Goal: Task Accomplishment & Management: Use online tool/utility

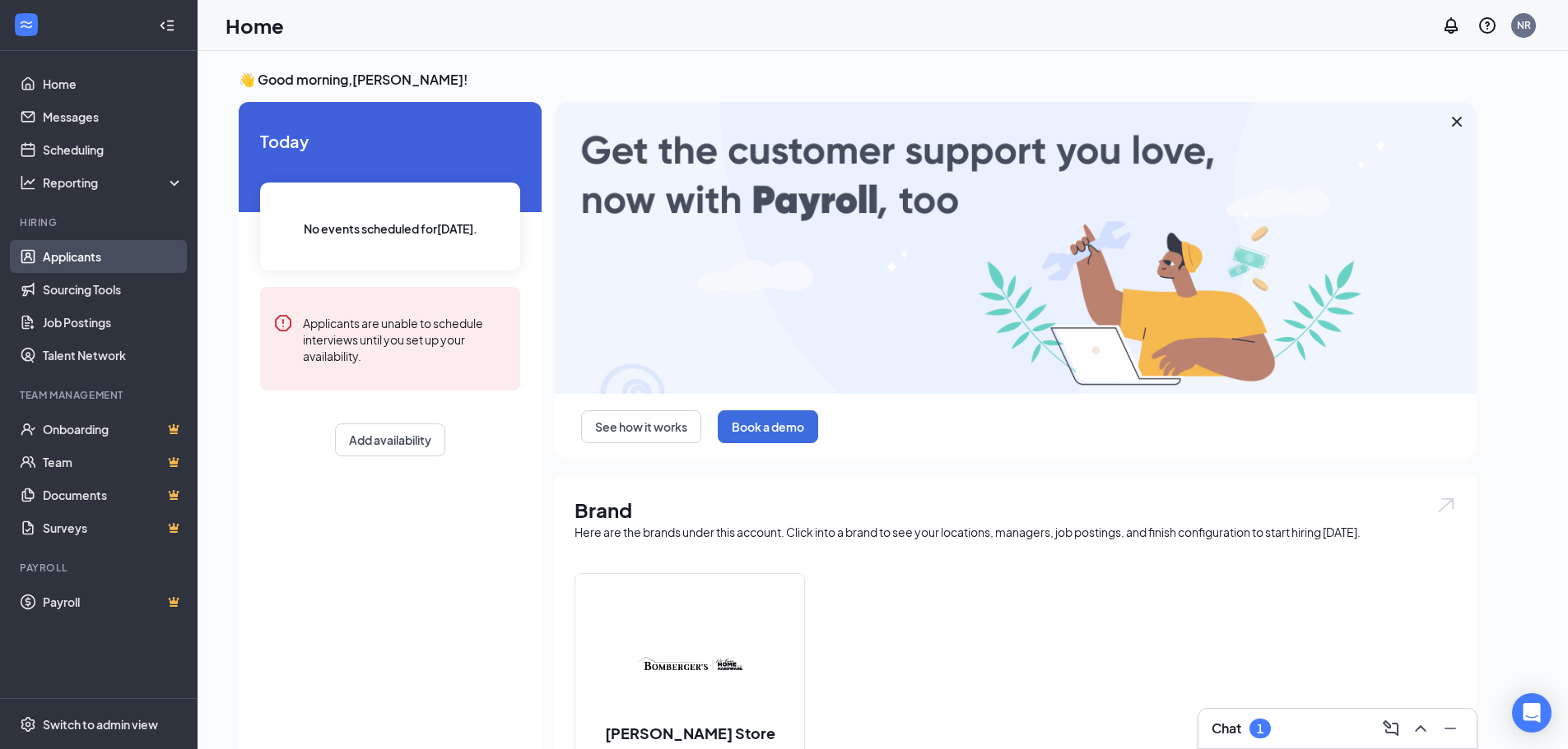
drag, startPoint x: 80, startPoint y: 249, endPoint x: 91, endPoint y: 248, distance: 11.0
click at [81, 249] on link "Applicants" at bounding box center [113, 256] width 141 height 33
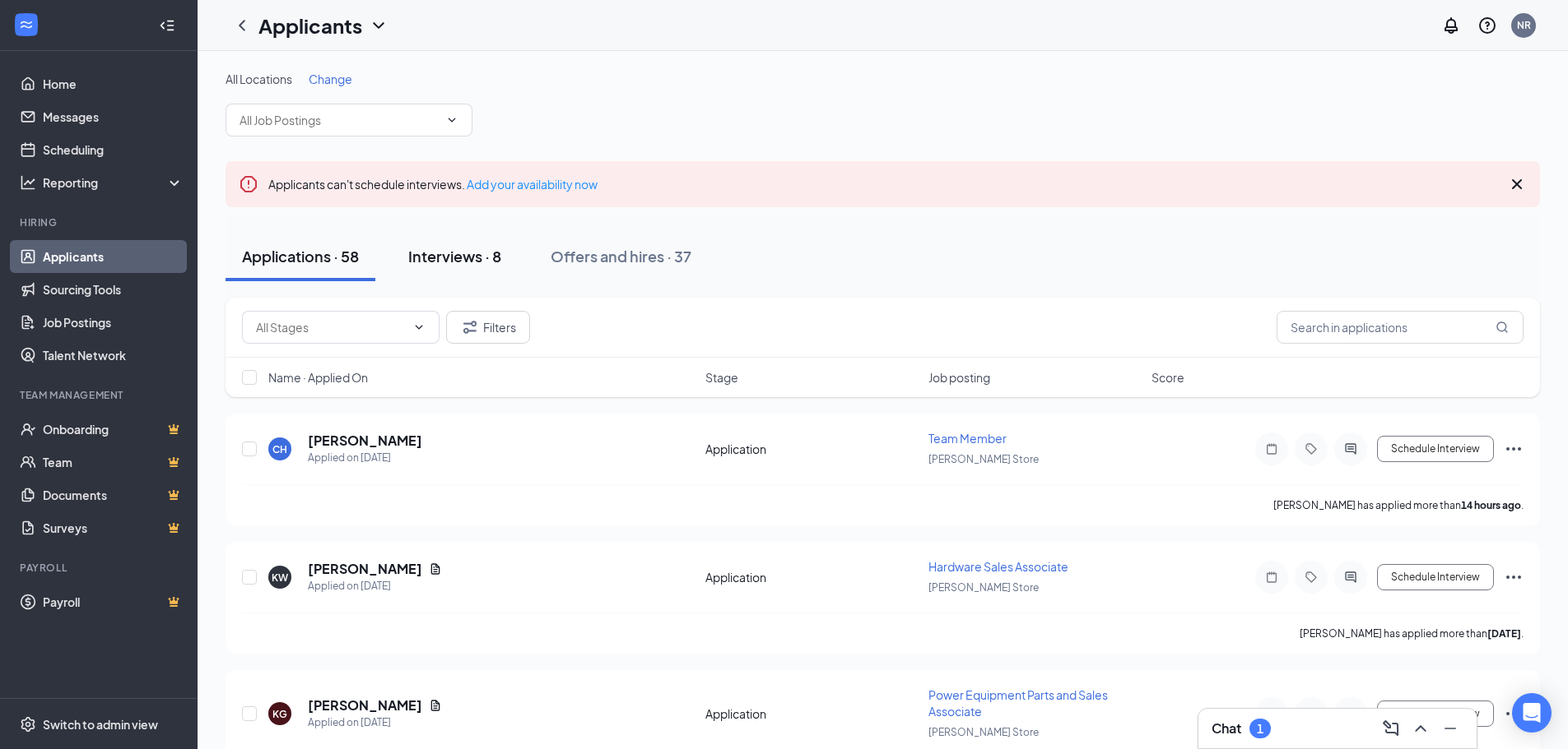
click at [433, 257] on div "Interviews · 8" at bounding box center [455, 256] width 93 height 20
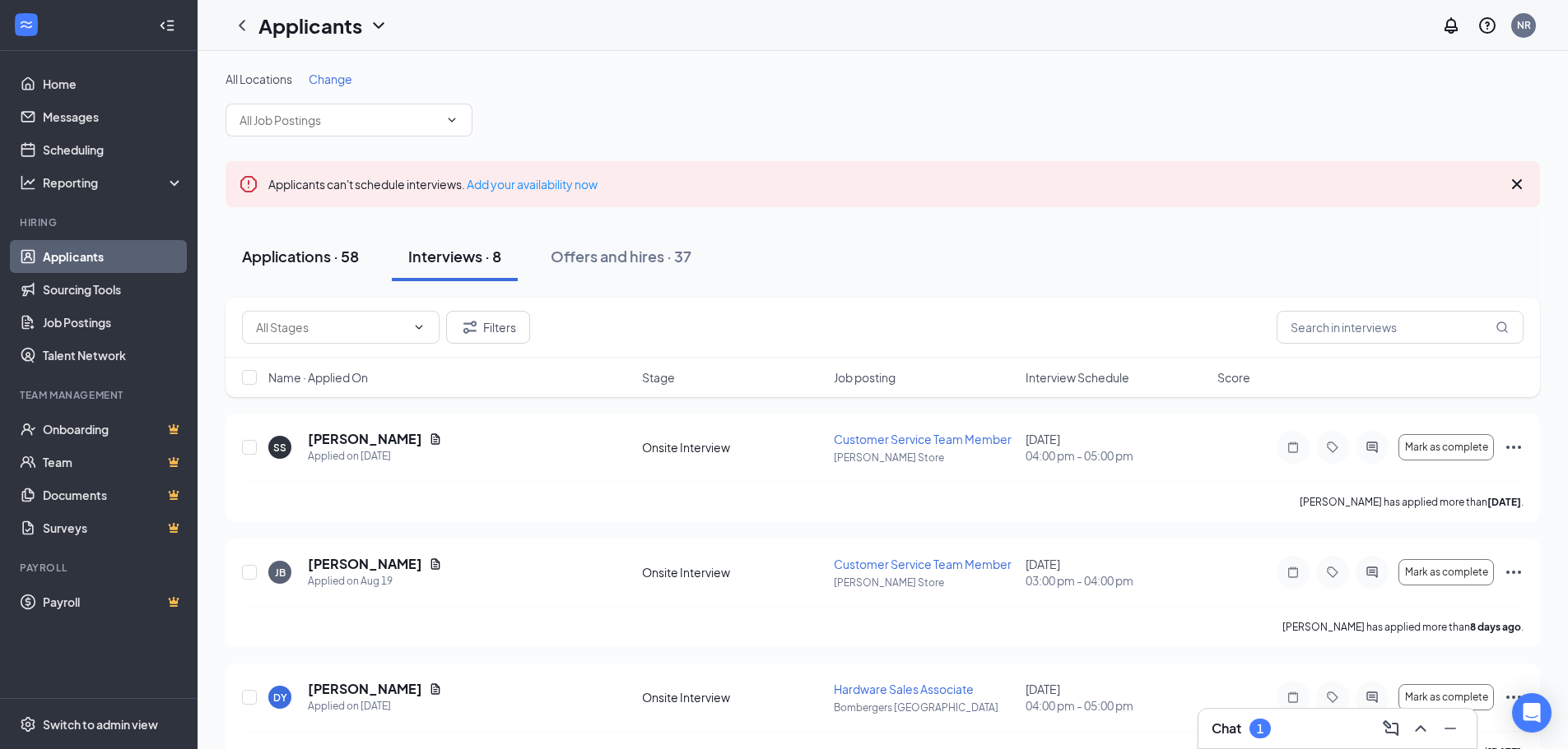
click at [317, 253] on div "Applications · 58" at bounding box center [300, 256] width 117 height 20
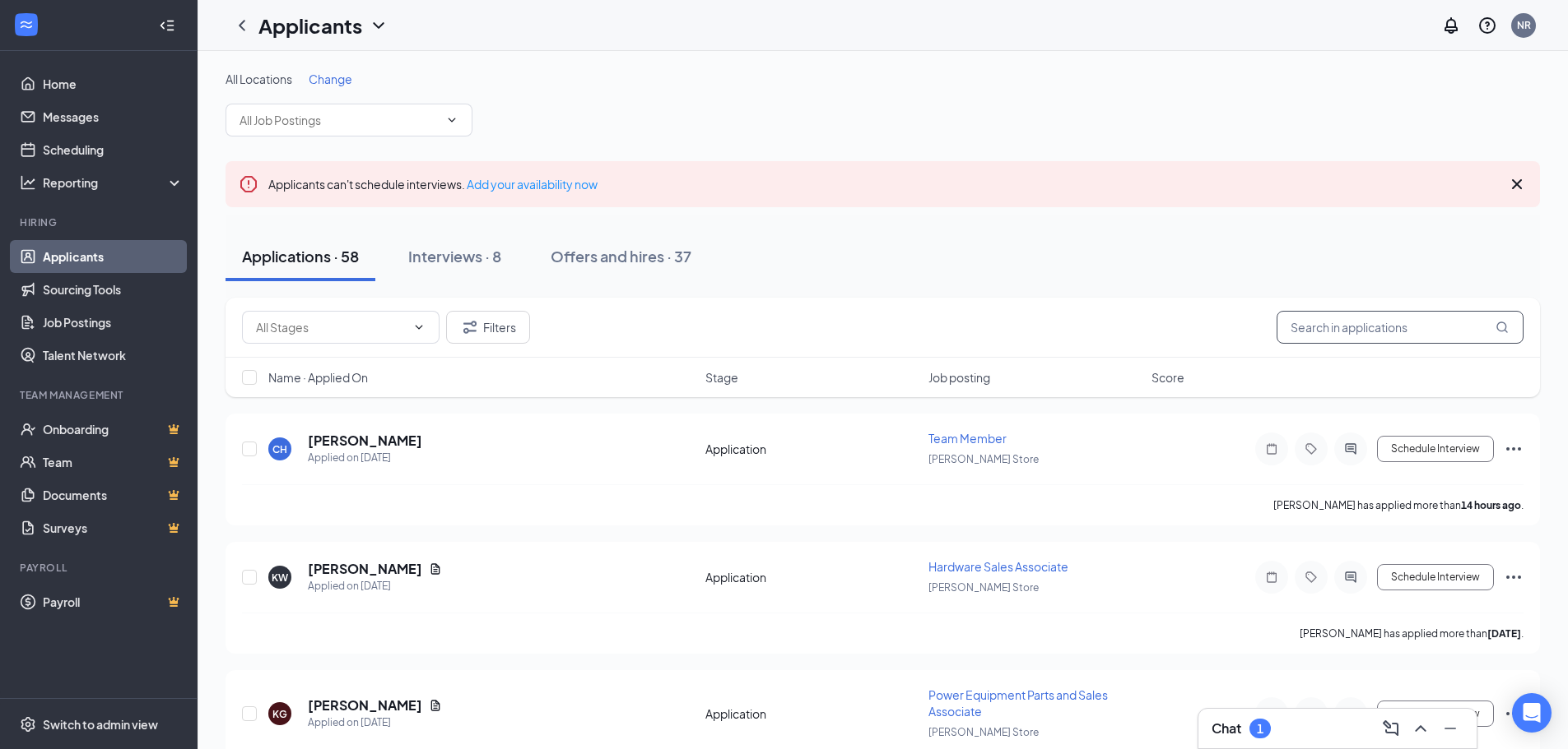
click at [1339, 325] on input "text" at bounding box center [1400, 327] width 247 height 33
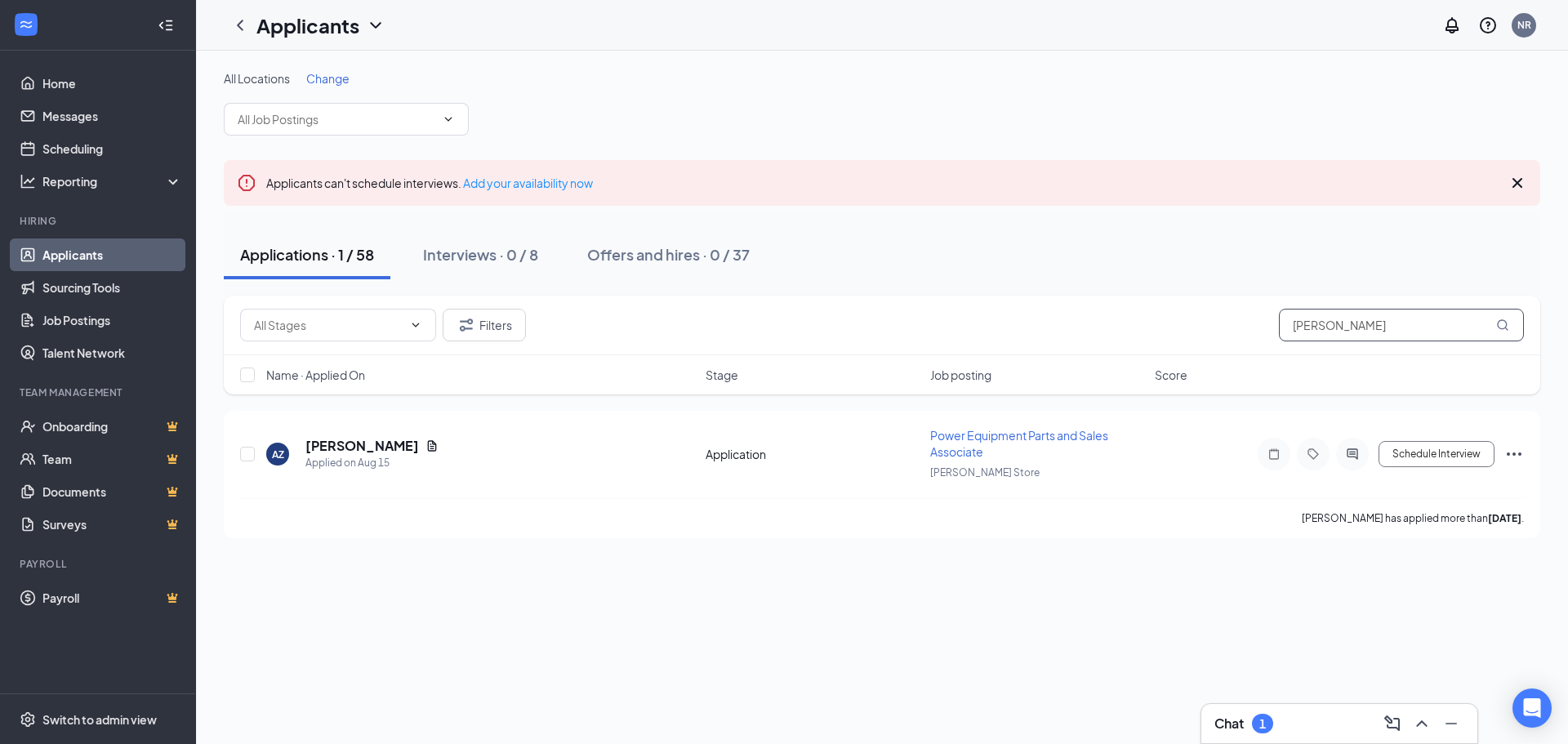
drag, startPoint x: 1337, startPoint y: 325, endPoint x: 1201, endPoint y: 316, distance: 136.3
click at [1195, 323] on div "Filters alex" at bounding box center [882, 325] width 1284 height 33
type input "a"
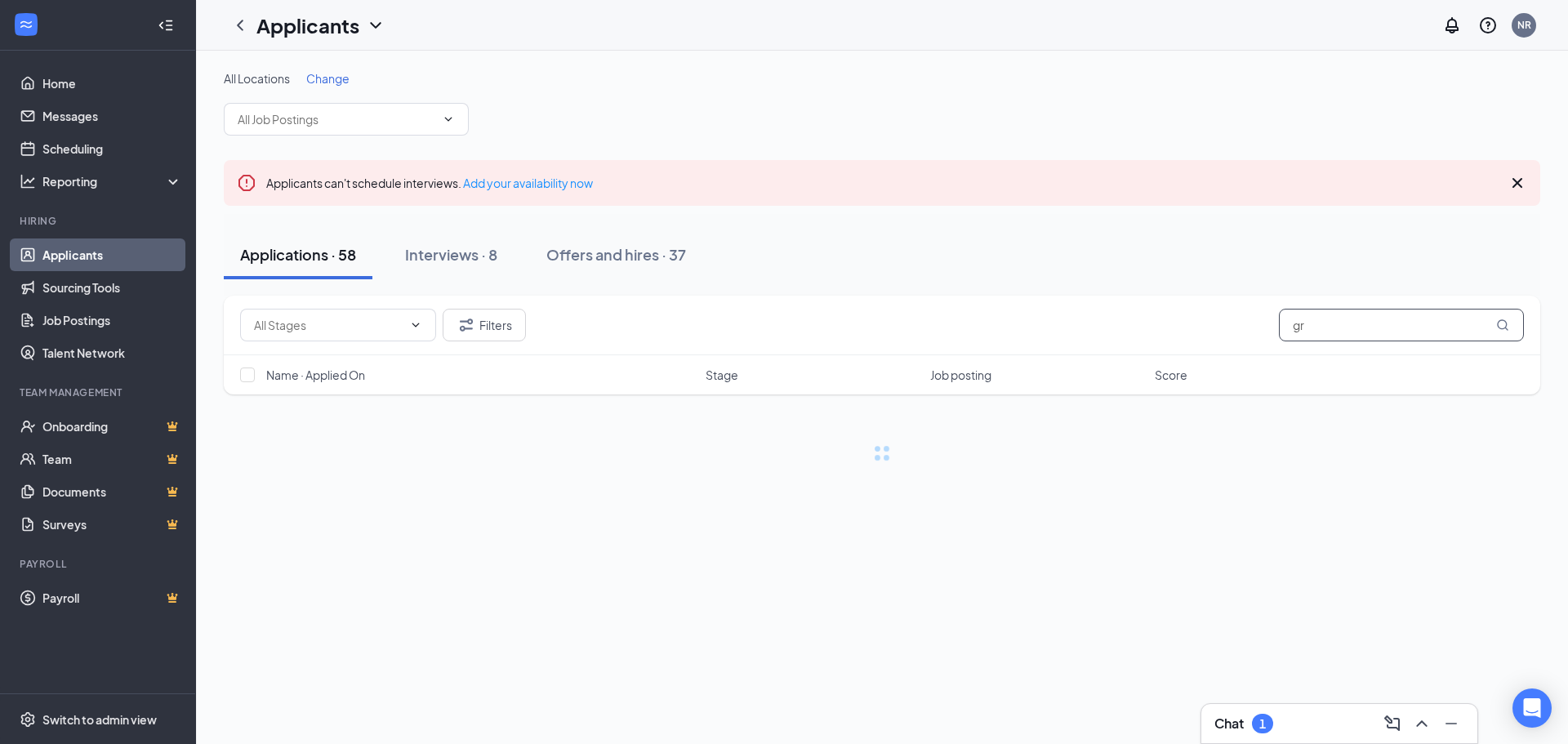
type input "g"
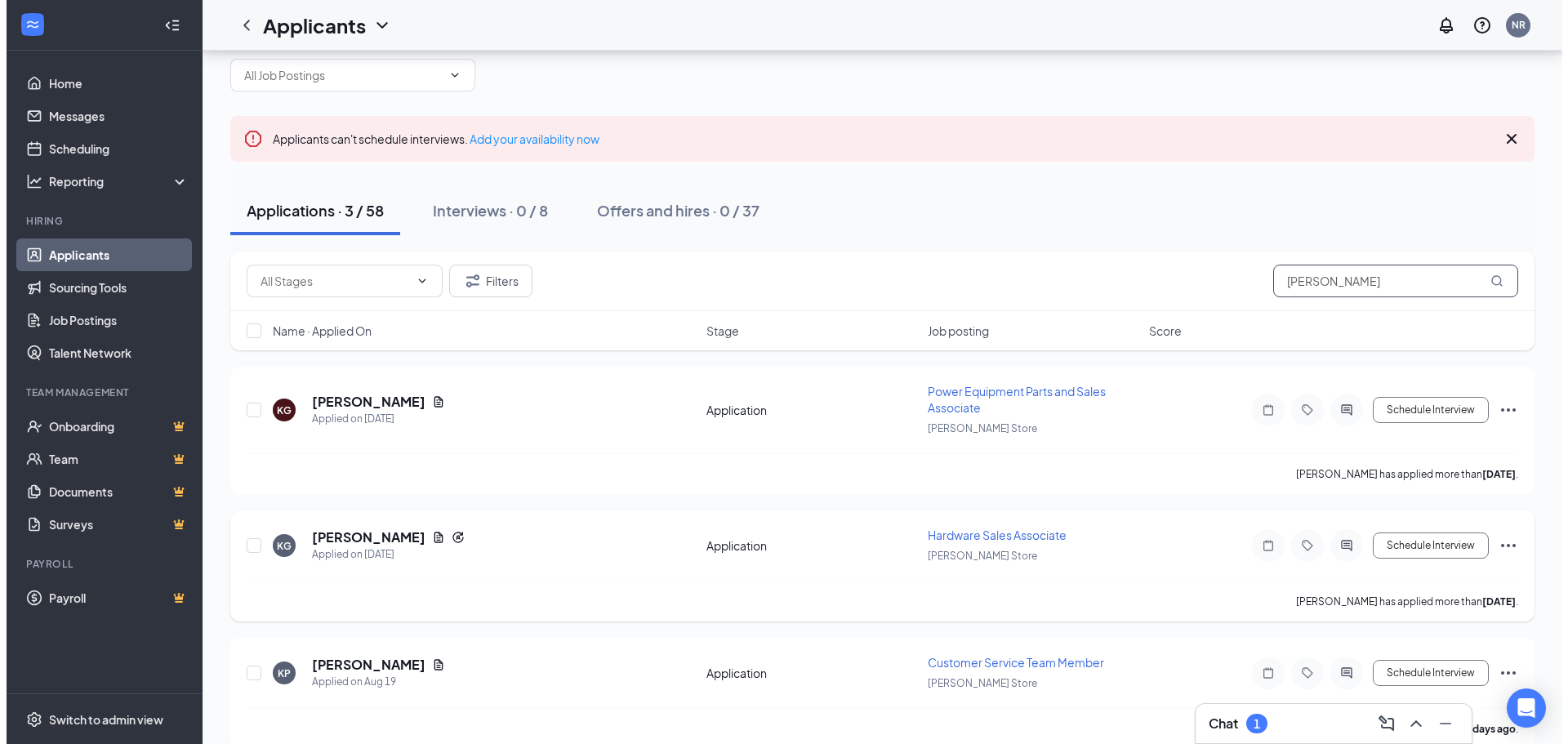
scroll to position [69, 0]
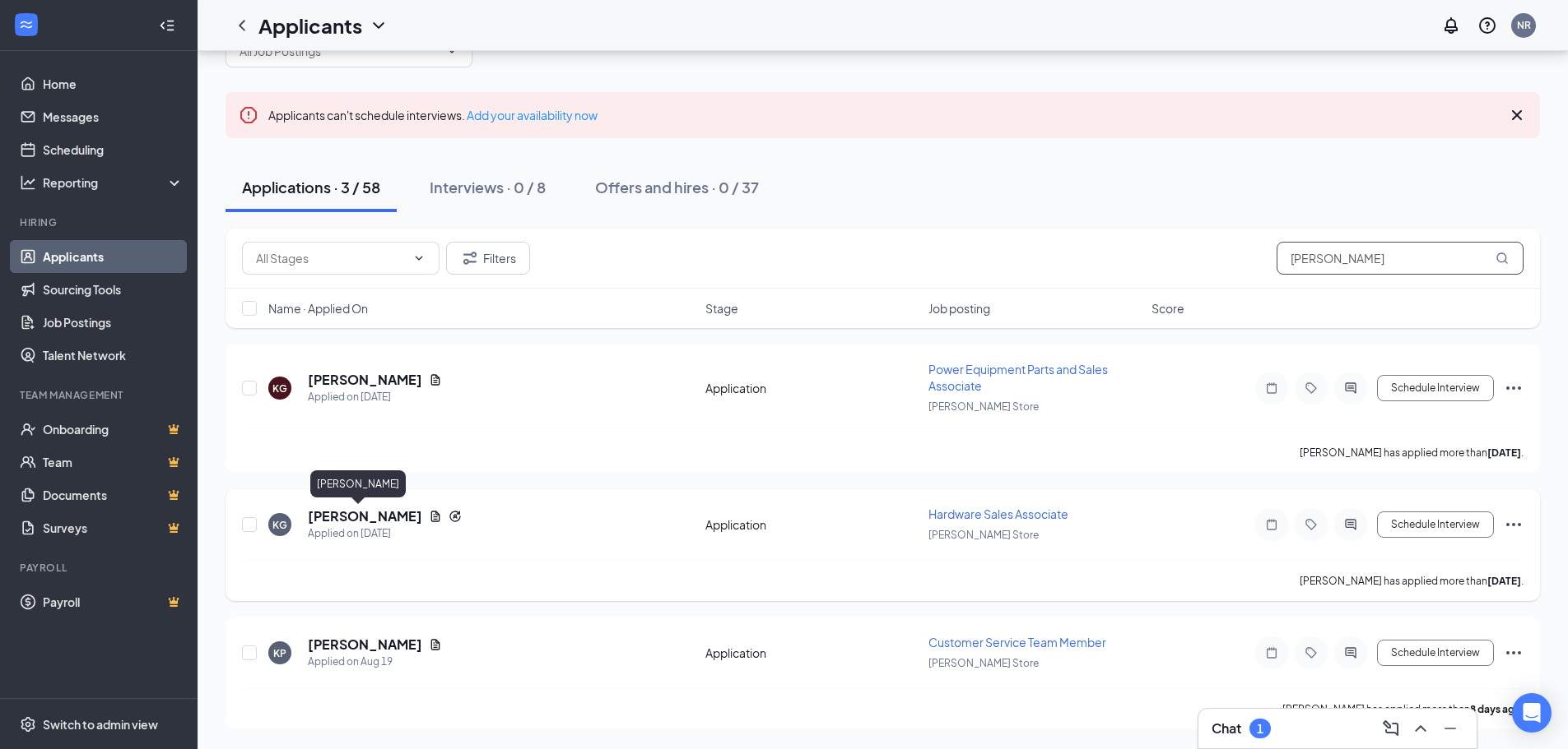
type input "[PERSON_NAME]"
drag, startPoint x: 352, startPoint y: 519, endPoint x: 365, endPoint y: 519, distance: 13.0
click at [351, 518] on h5 "[PERSON_NAME]" at bounding box center [365, 516] width 115 height 18
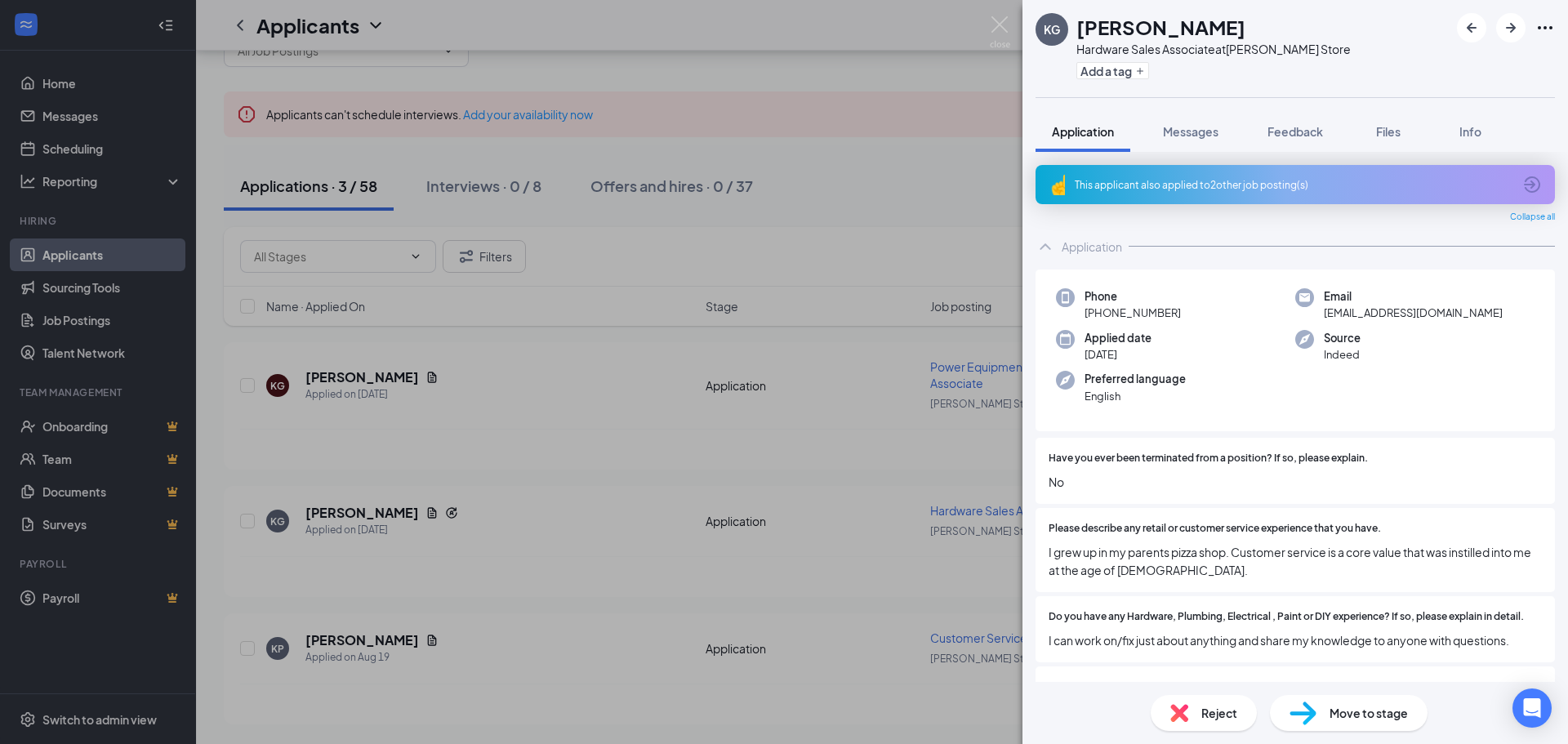
click at [1543, 31] on icon "Ellipses" at bounding box center [1545, 27] width 20 height 20
click at [1467, 72] on link "View full application" at bounding box center [1457, 64] width 176 height 16
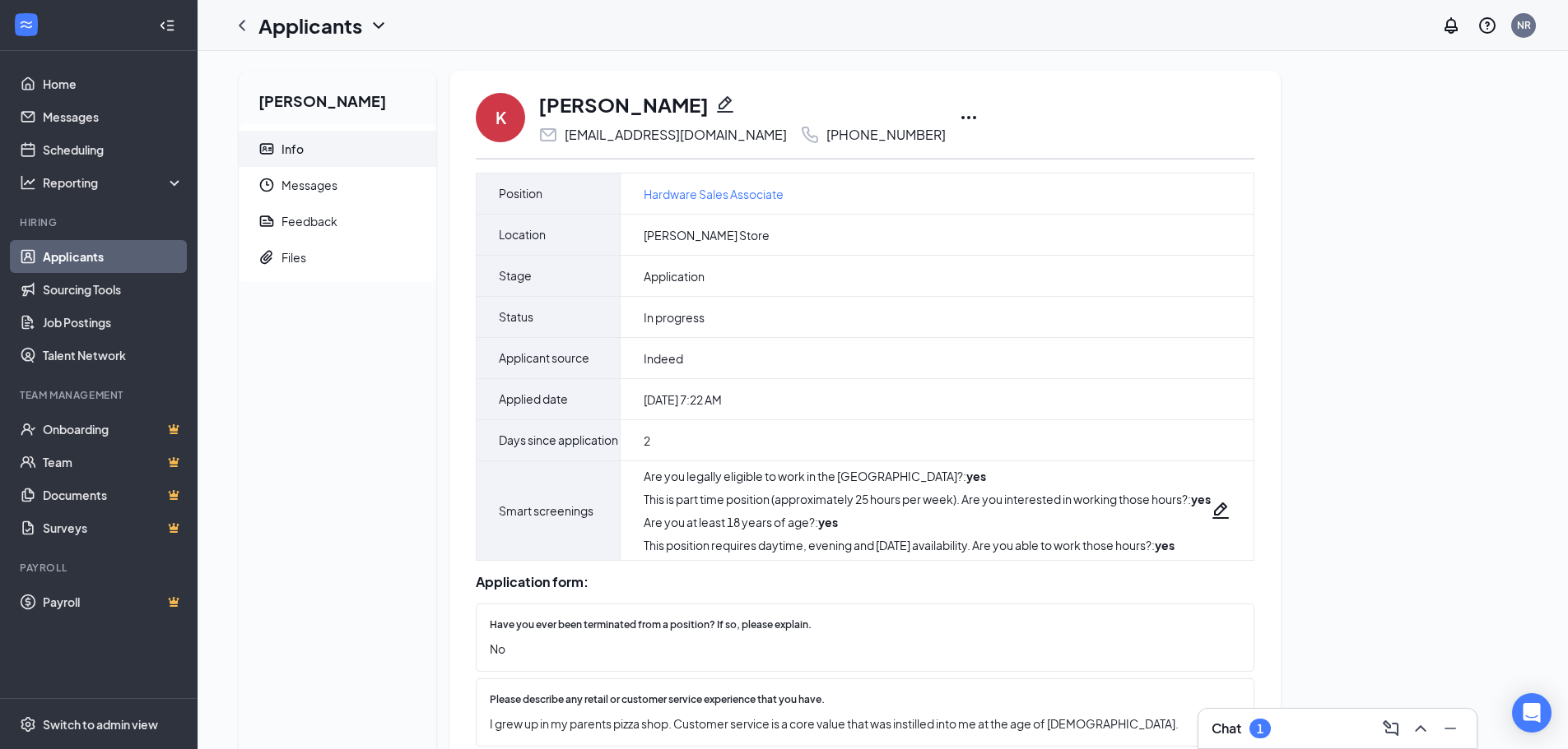
click at [959, 116] on icon "Ellipses" at bounding box center [968, 117] width 20 height 20
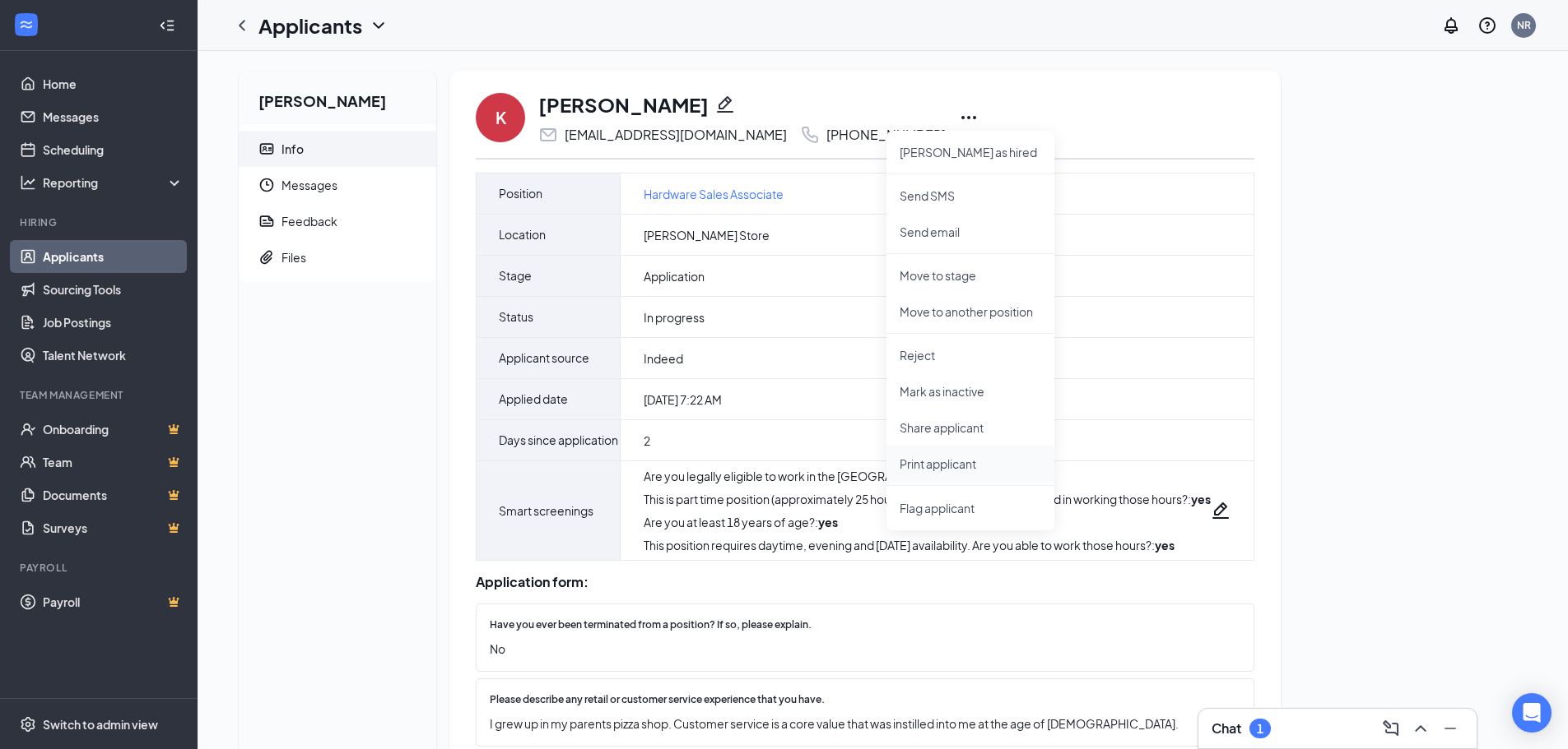
click at [956, 464] on p "Print applicant" at bounding box center [971, 464] width 142 height 16
